Goal: Task Accomplishment & Management: Complete application form

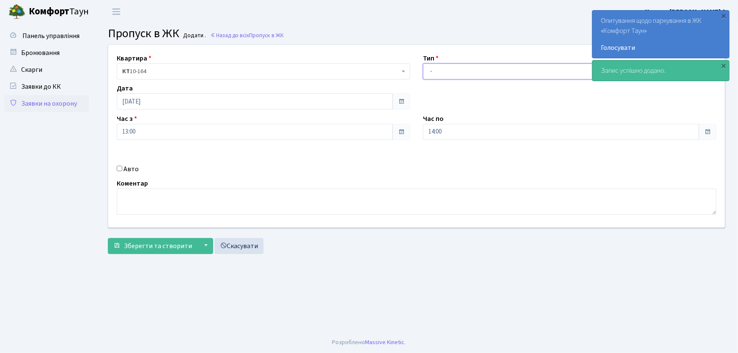
drag, startPoint x: 451, startPoint y: 71, endPoint x: 452, endPoint y: 79, distance: 7.7
click at [451, 71] on select "- Доставка Таксі Гості Сервіс" at bounding box center [570, 71] width 294 height 16
select select "1"
click at [423, 63] on select "- Доставка Таксі Гості Сервіс" at bounding box center [570, 71] width 294 height 16
drag, startPoint x: 446, startPoint y: 135, endPoint x: 426, endPoint y: 131, distance: 20.7
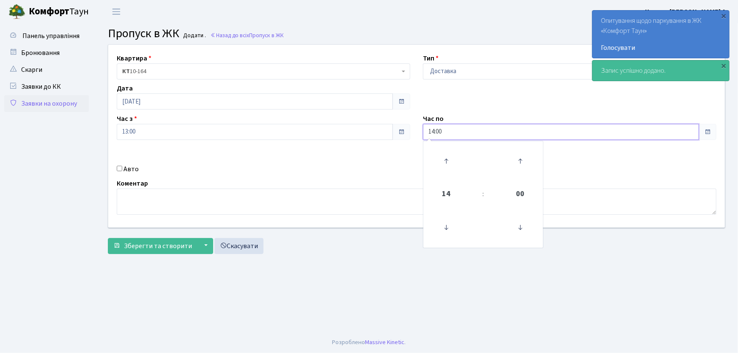
click at [426, 131] on input "14:00" at bounding box center [561, 132] width 276 height 16
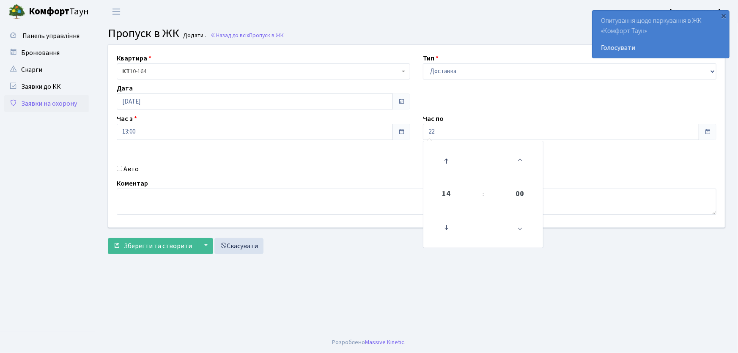
type input "22:00"
click at [118, 169] on input "Авто" at bounding box center [120, 169] width 6 height 6
checkbox input "true"
type input "КІ6760АВ"
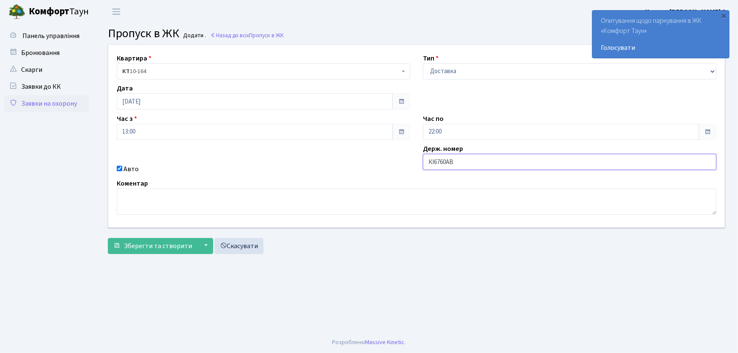
click at [108, 238] on button "Зберегти та створити" at bounding box center [153, 246] width 90 height 16
